Goal: Task Accomplishment & Management: Manage account settings

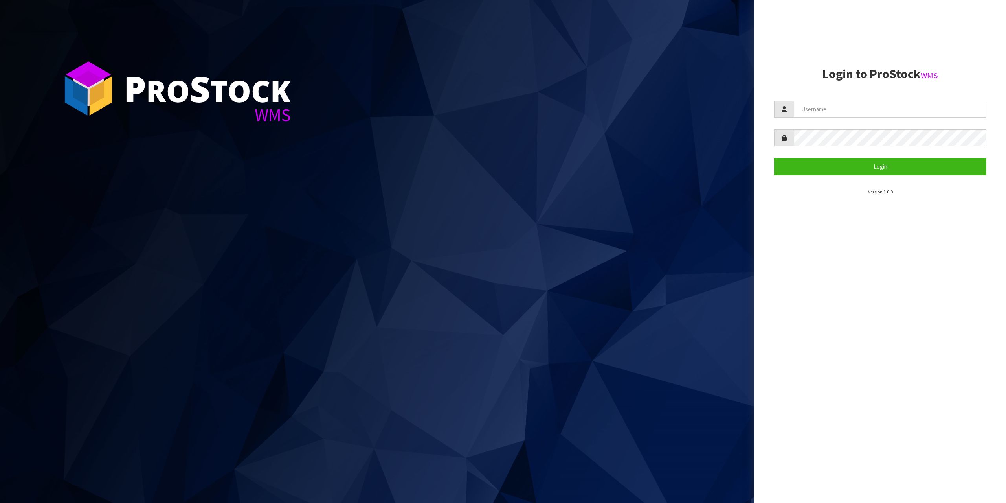
click at [984, 62] on aside "Login to ProStock WMS Login Version 1.0.0" at bounding box center [881, 251] width 252 height 503
click at [890, 104] on input "text" at bounding box center [890, 109] width 193 height 17
type input "zubairmoolla"
click at [774, 158] on button "Login" at bounding box center [880, 166] width 212 height 17
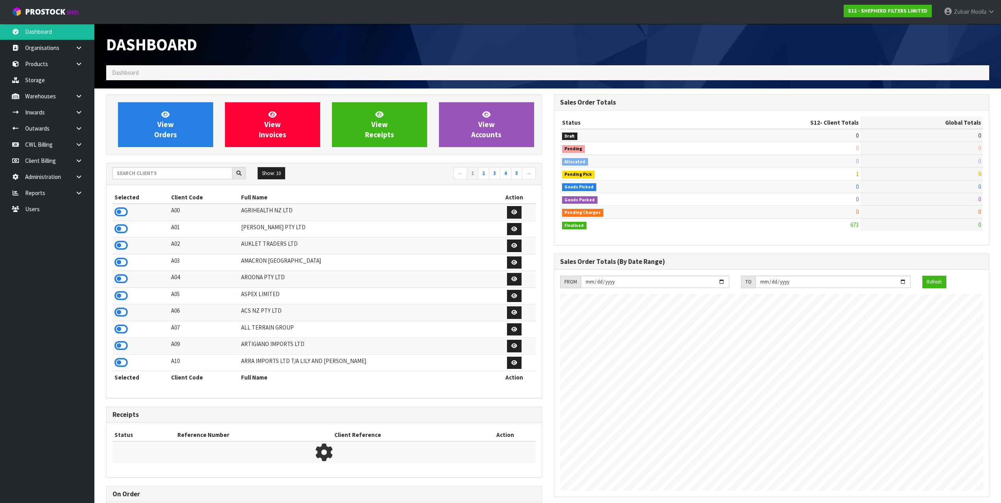
scroll to position [519, 447]
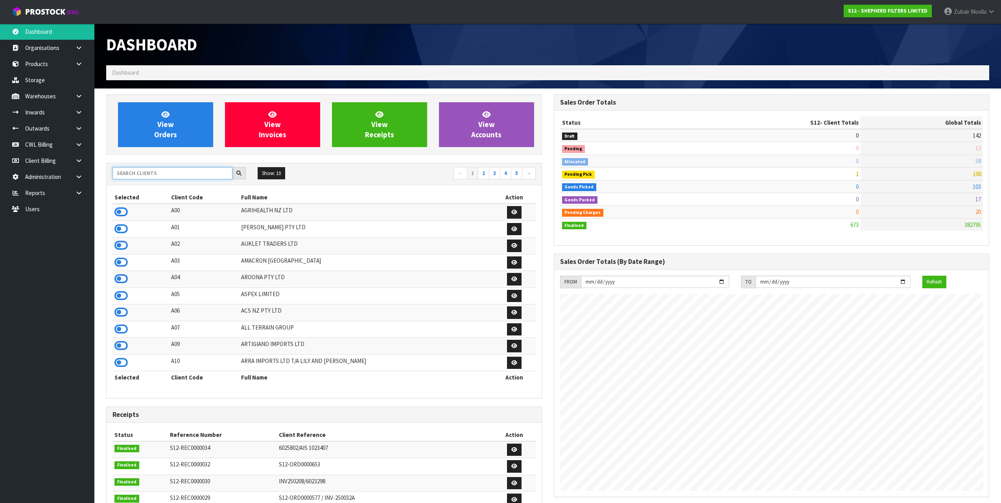
click at [209, 178] on input "text" at bounding box center [172, 173] width 120 height 12
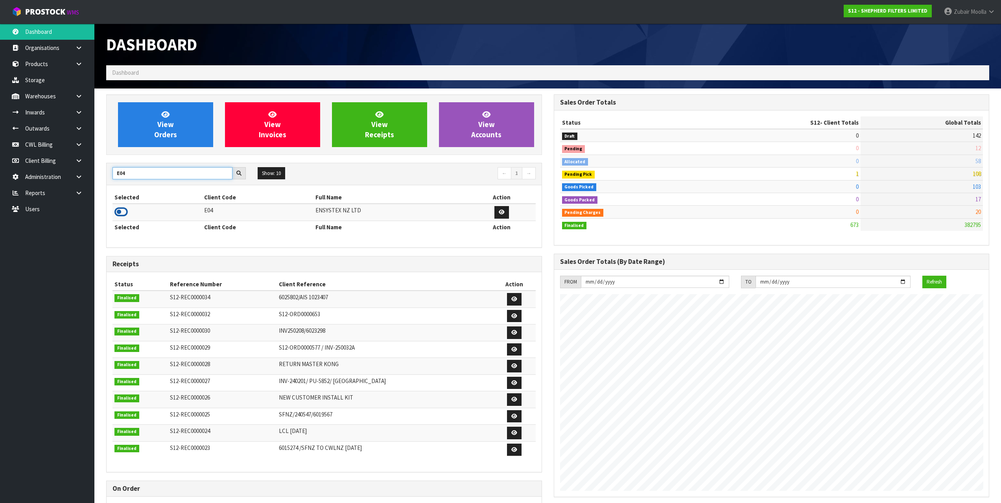
type input "E04"
click at [122, 213] on icon at bounding box center [120, 212] width 13 height 12
click at [265, 237] on div "Selected Client Code Full Name Action E04 ENSYSTEX NZ LTD Selected Client Code …" at bounding box center [323, 216] width 423 height 50
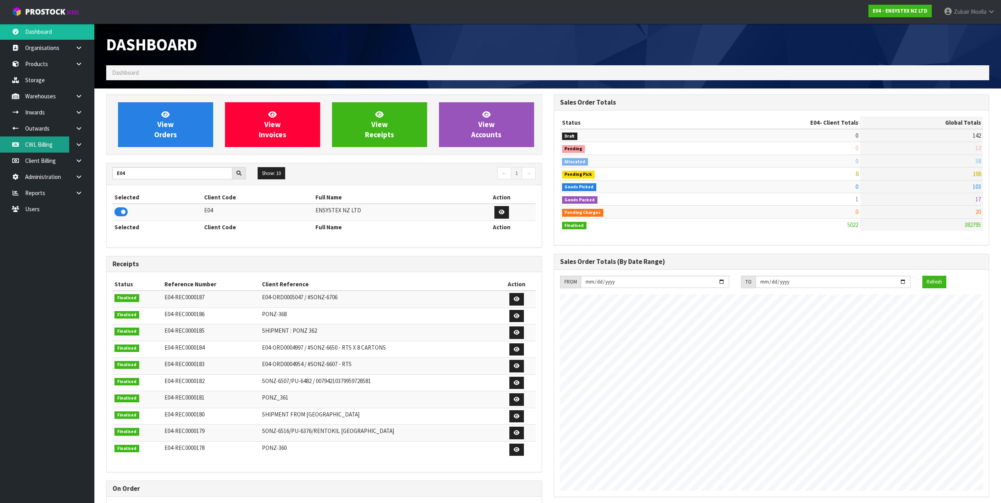
scroll to position [596, 447]
click at [52, 130] on link "Outwards" at bounding box center [47, 128] width 94 height 16
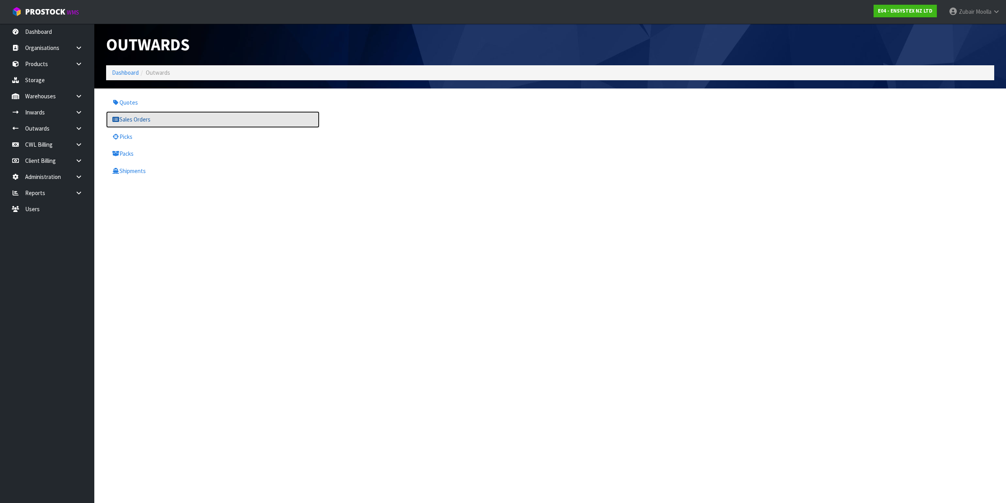
click at [202, 123] on link "Sales Orders" at bounding box center [212, 119] width 213 height 16
click at [389, 29] on div "Outwards" at bounding box center [325, 45] width 450 height 42
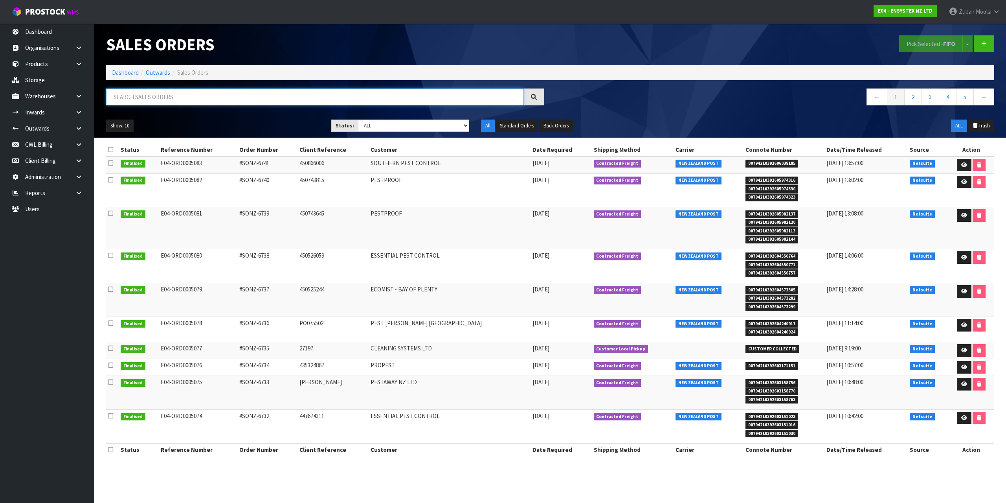
click at [265, 92] on input "text" at bounding box center [315, 96] width 418 height 17
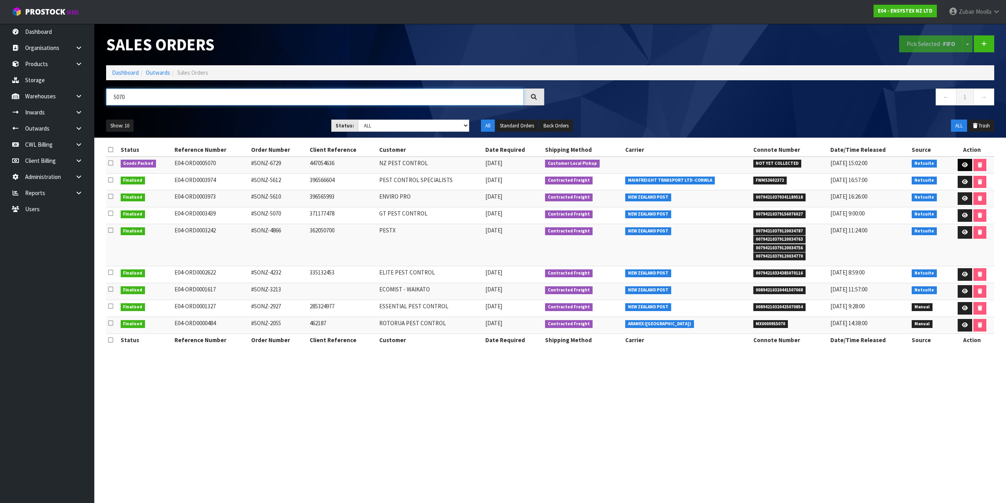
type input "5070"
click at [967, 164] on link at bounding box center [965, 165] width 15 height 13
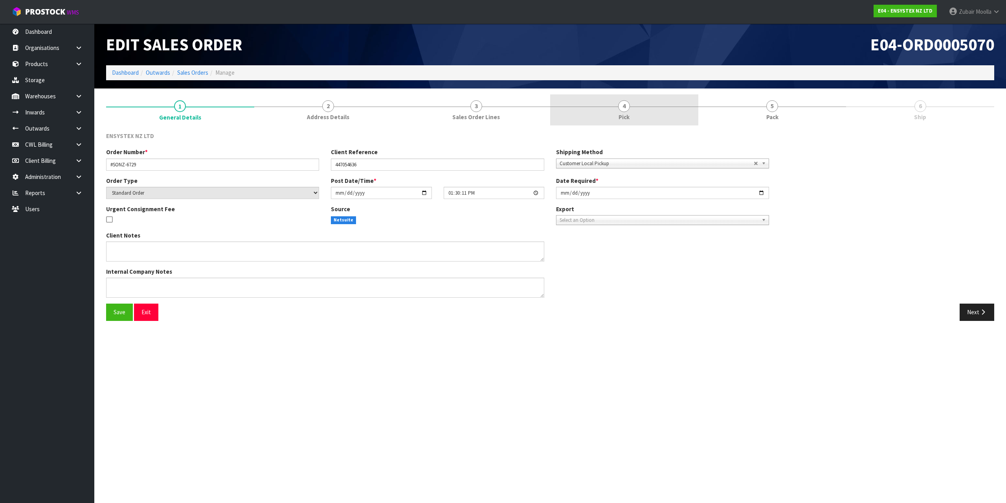
click at [642, 125] on link "4 Pick" at bounding box center [624, 109] width 148 height 31
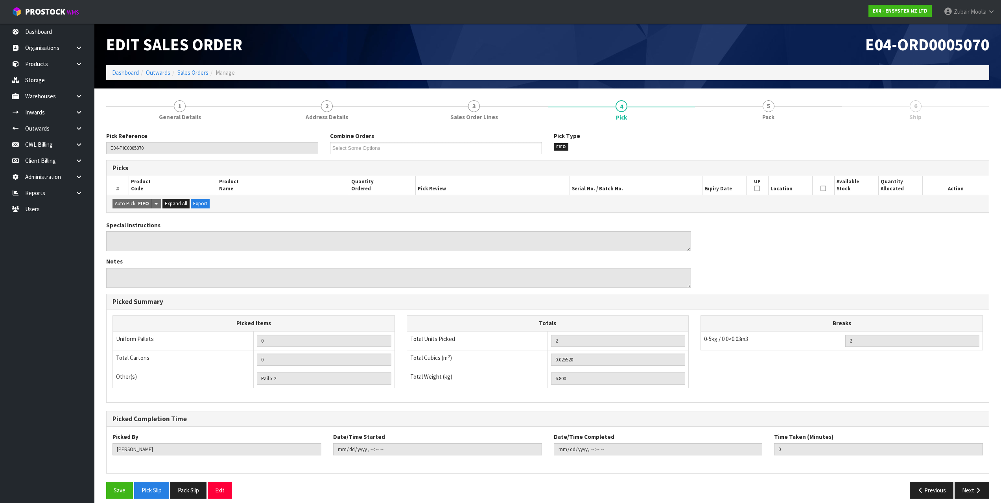
click at [641, 69] on ol "Dashboard Outwards Sales Orders Manage" at bounding box center [547, 72] width 883 height 15
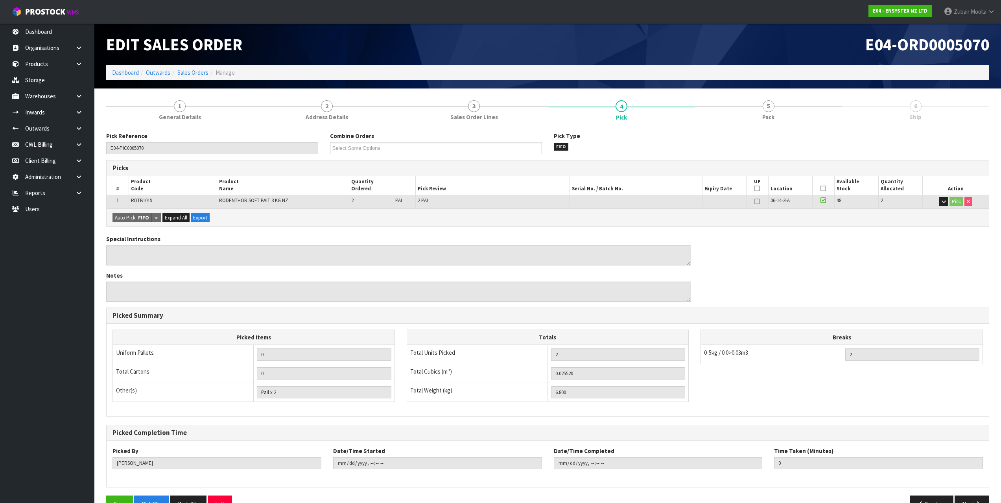
scroll to position [22, 0]
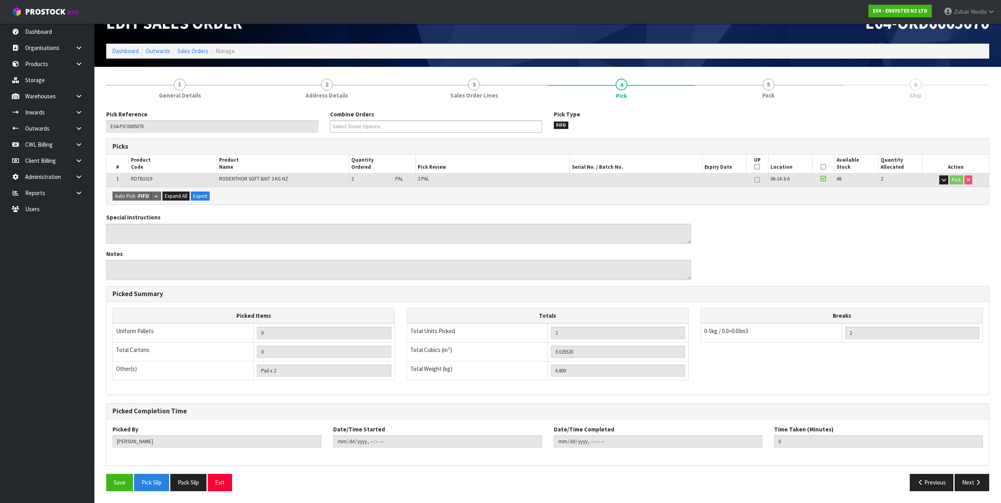
drag, startPoint x: 678, startPoint y: 248, endPoint x: 756, endPoint y: 40, distance: 222.4
click at [680, 245] on div "Special Instructions Notes" at bounding box center [398, 249] width 596 height 73
click at [757, 39] on div "E04-ORD0005070" at bounding box center [771, 23] width 447 height 42
click at [770, 77] on link "5 Pack" at bounding box center [768, 88] width 147 height 31
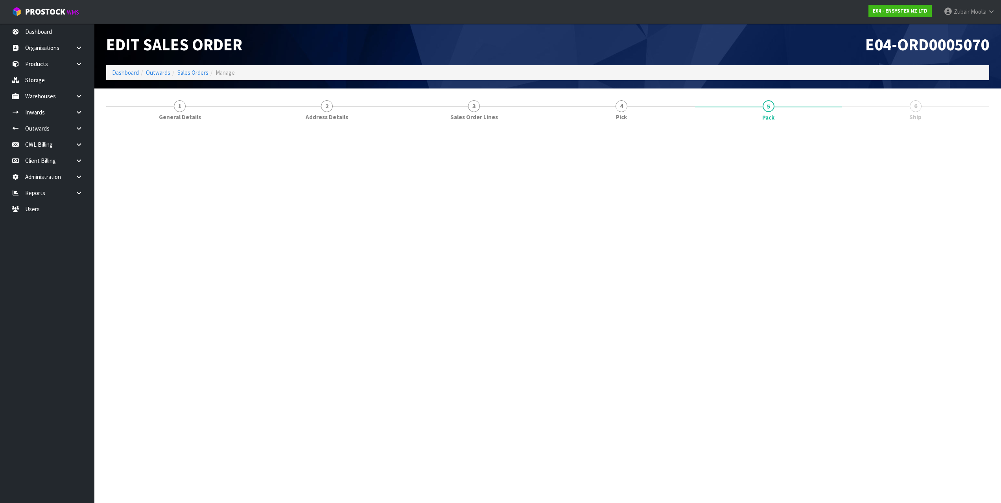
scroll to position [0, 0]
click at [782, 17] on nav "Toggle navigation ProStock WMS E04 - ENSYSTEX NZ LTD [PERSON_NAME] Logout" at bounding box center [503, 12] width 1006 height 24
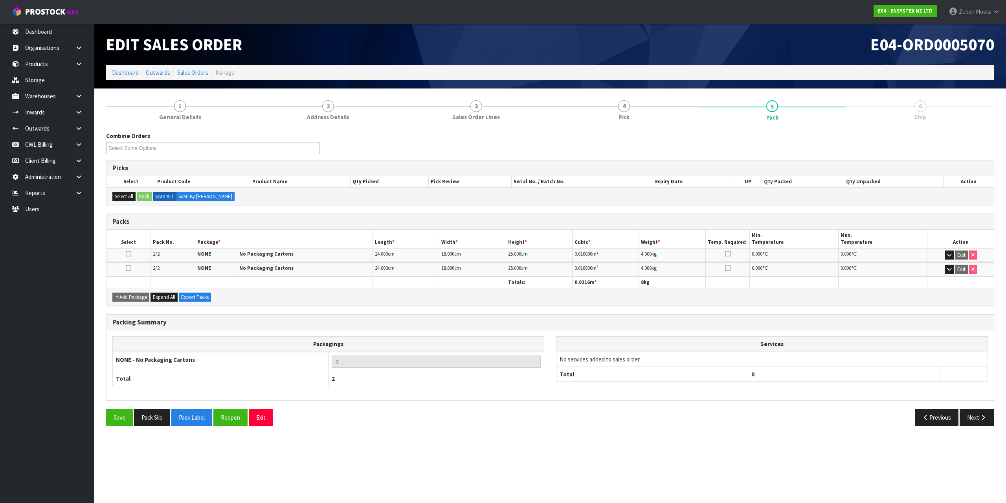
click at [980, 408] on div "Packing Summary Packagings NONE - No Packaging Cartons 2 Total 2 Services No se…" at bounding box center [550, 361] width 900 height 95
click at [981, 416] on icon "button" at bounding box center [983, 417] width 7 height 6
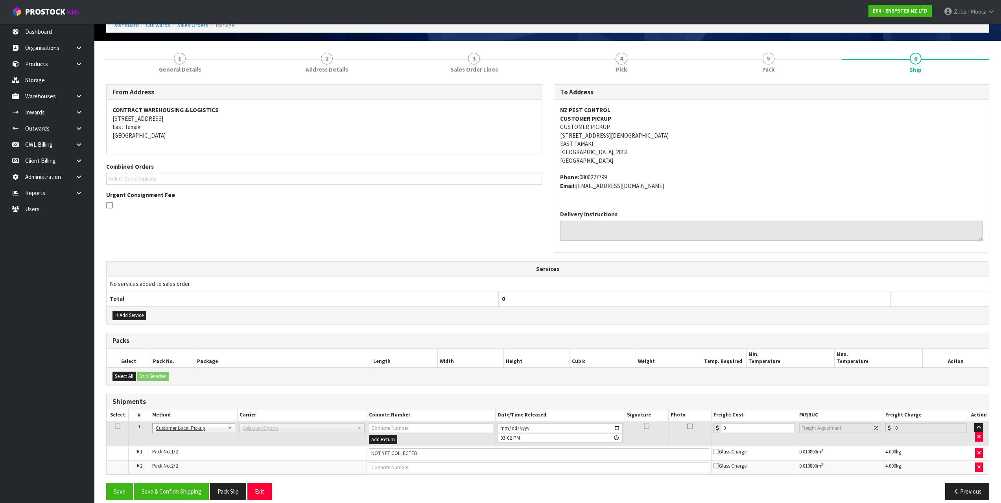
scroll to position [57, 0]
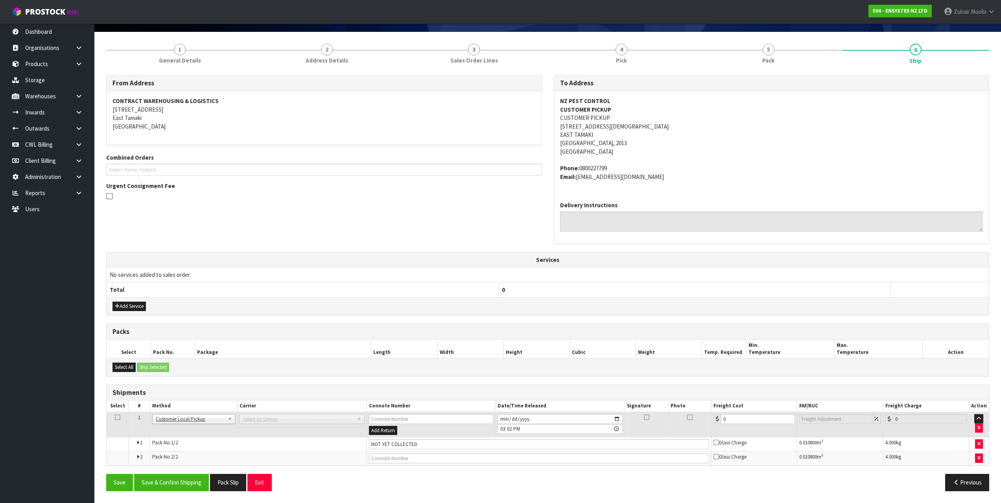
drag, startPoint x: 425, startPoint y: 201, endPoint x: 425, endPoint y: 386, distance: 185.6
click at [163, 489] on button "Save & Confirm Shipping" at bounding box center [171, 482] width 75 height 17
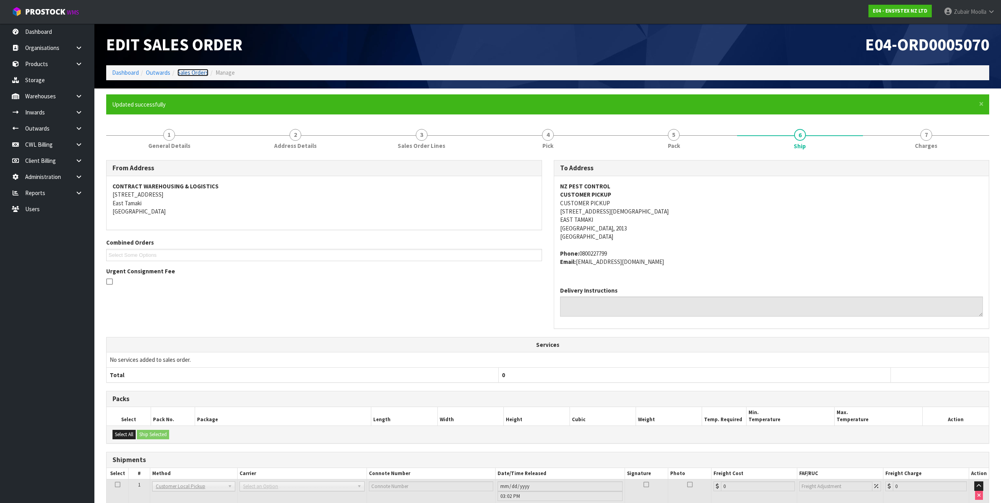
click at [199, 75] on link "Sales Orders" at bounding box center [192, 72] width 31 height 7
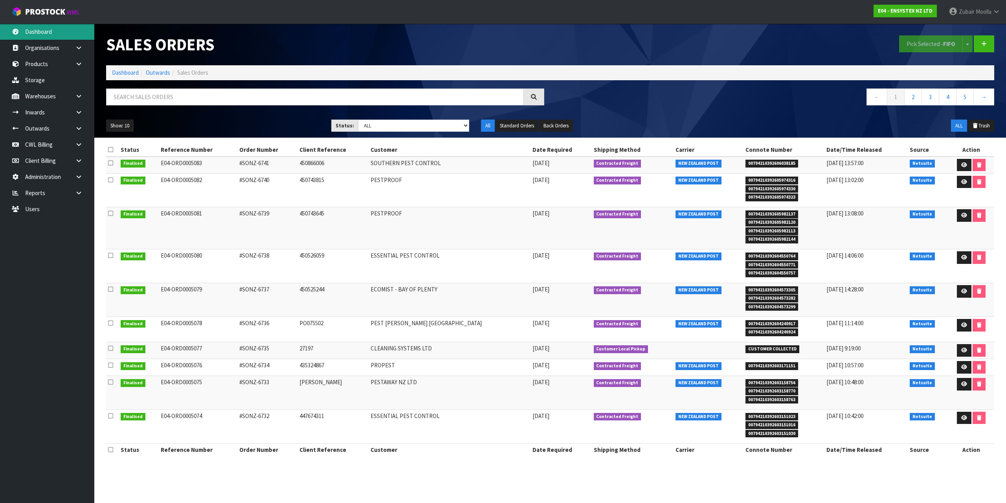
click at [39, 32] on link "Dashboard" at bounding box center [47, 32] width 94 height 16
click at [567, 38] on div "Pick Selected - FIFO Split button! FIFO - First In First Out FEFO - First Expir…" at bounding box center [775, 44] width 450 height 40
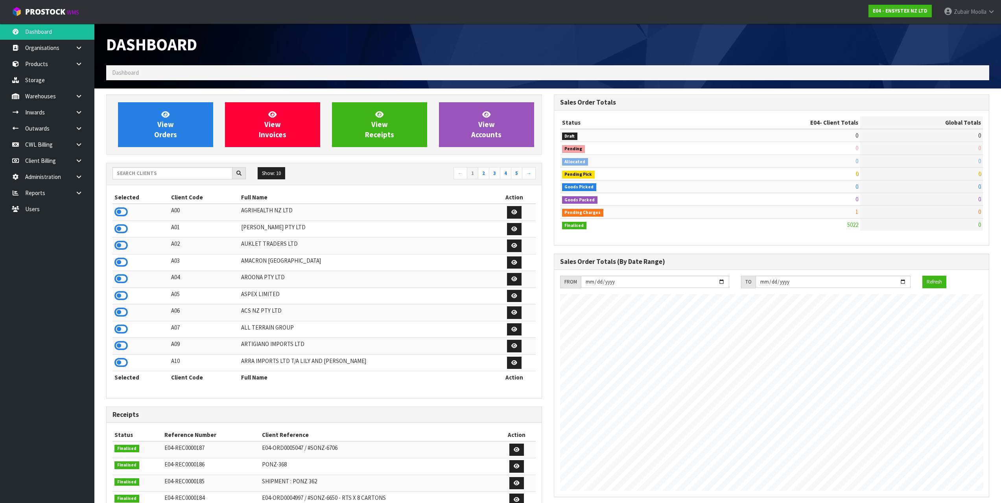
scroll to position [596, 447]
click at [567, 38] on div "Dashboard" at bounding box center [547, 45] width 894 height 42
click at [63, 15] on span "ProStock" at bounding box center [45, 12] width 40 height 10
click at [986, 9] on link "[PERSON_NAME]" at bounding box center [968, 12] width 63 height 24
click at [975, 26] on link "Logout" at bounding box center [969, 31] width 62 height 11
